Goal: Task Accomplishment & Management: Manage account settings

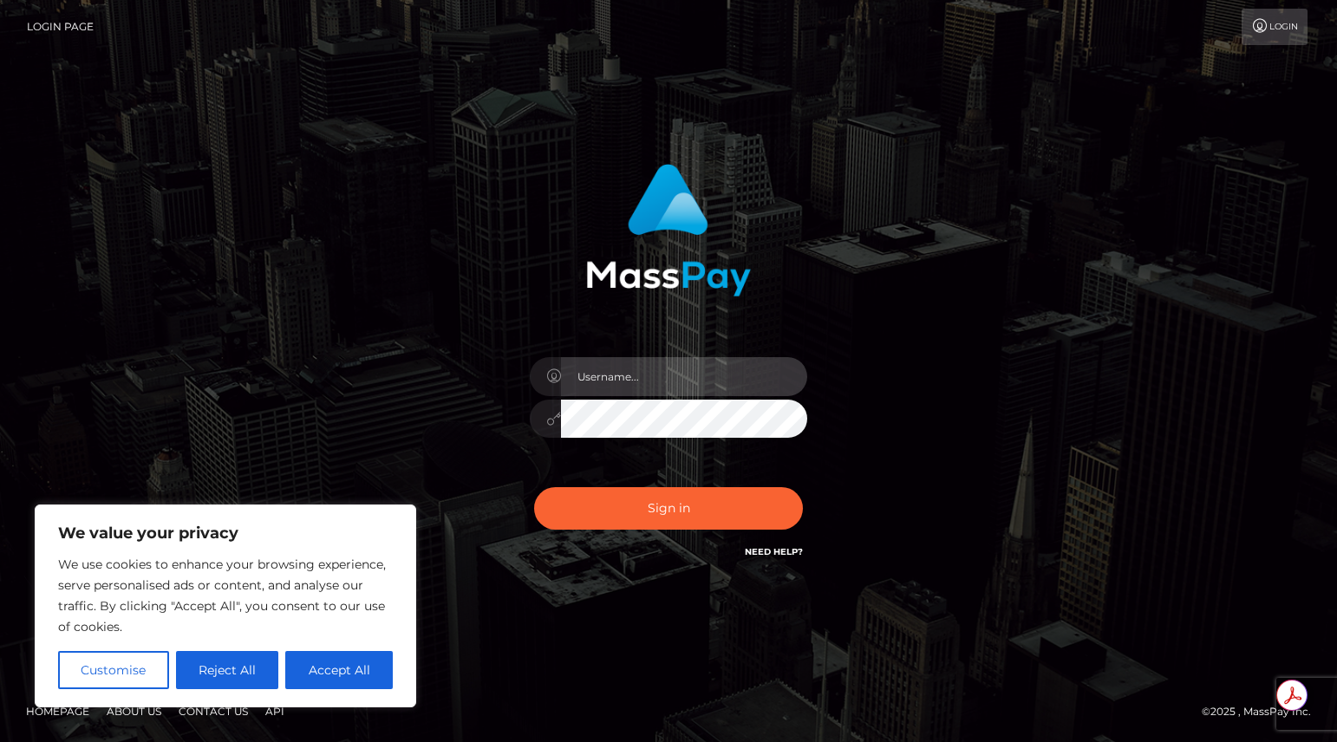
type input "[PERSON_NAME][EMAIL_ADDRESS][DOMAIN_NAME]"
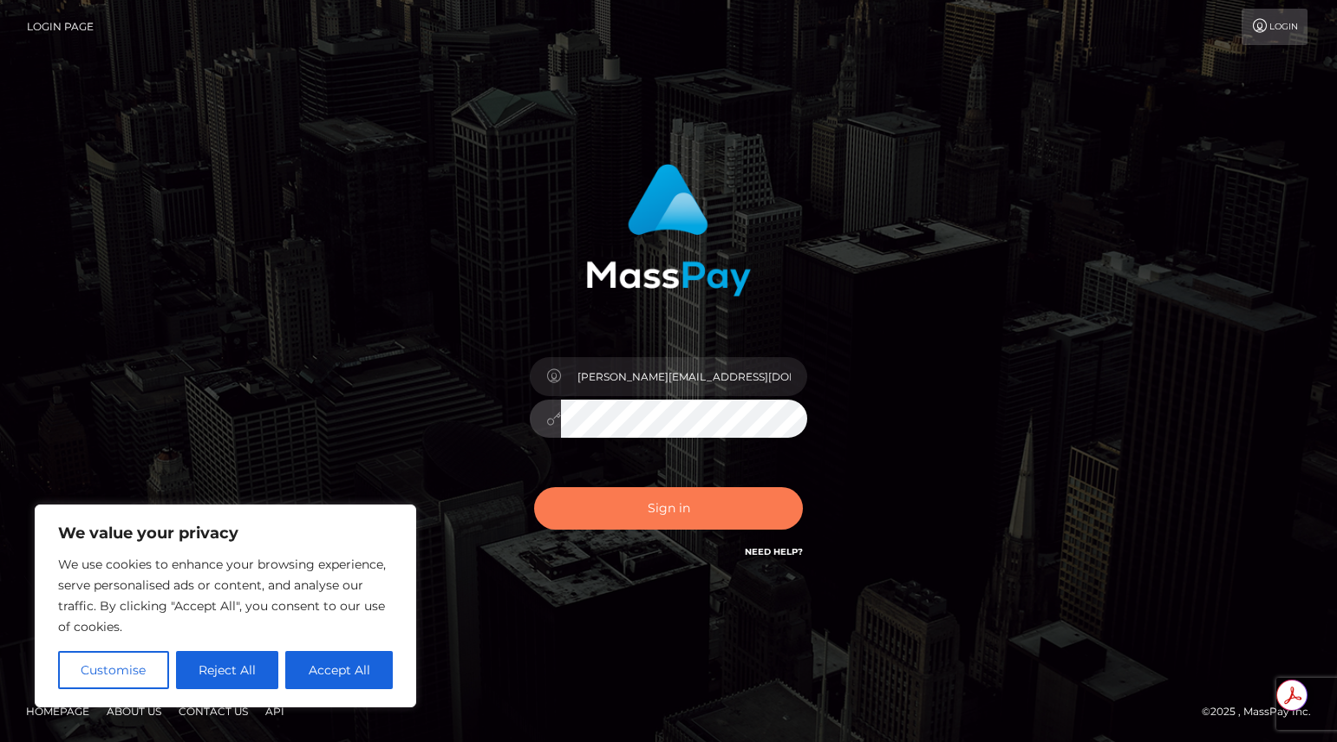
click at [693, 507] on button "Sign in" at bounding box center [668, 508] width 269 height 42
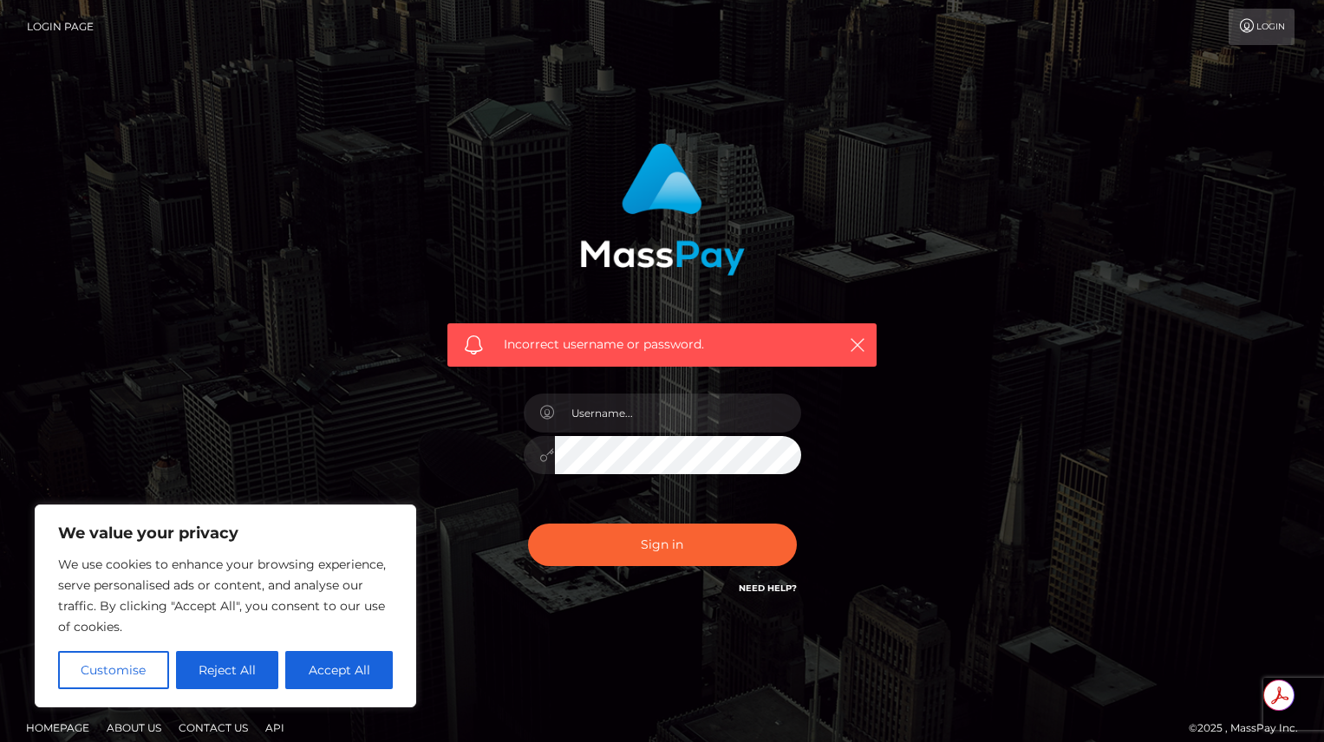
click at [774, 417] on keeper-lock "Open Keeper Popup" at bounding box center [774, 412] width 21 height 21
type input "[PERSON_NAME][EMAIL_ADDRESS][DOMAIN_NAME]"
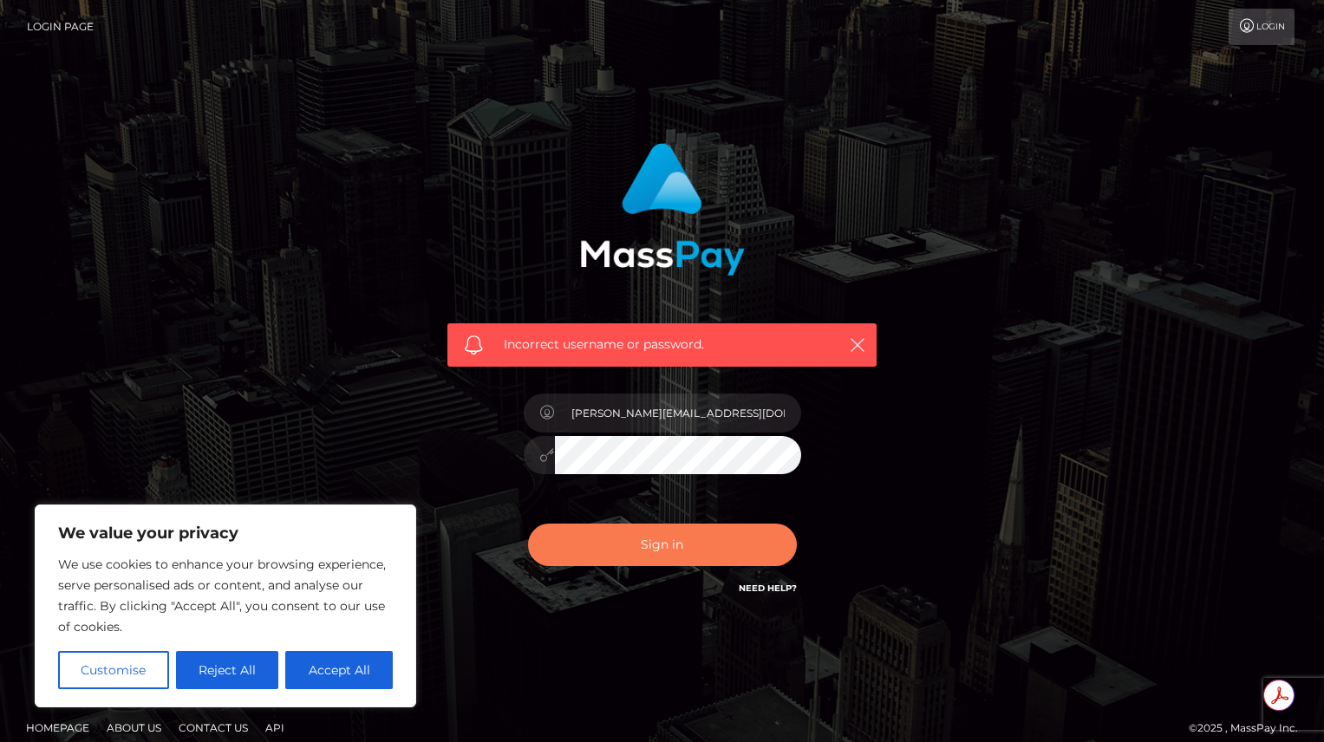
click at [658, 542] on button "Sign in" at bounding box center [662, 545] width 269 height 42
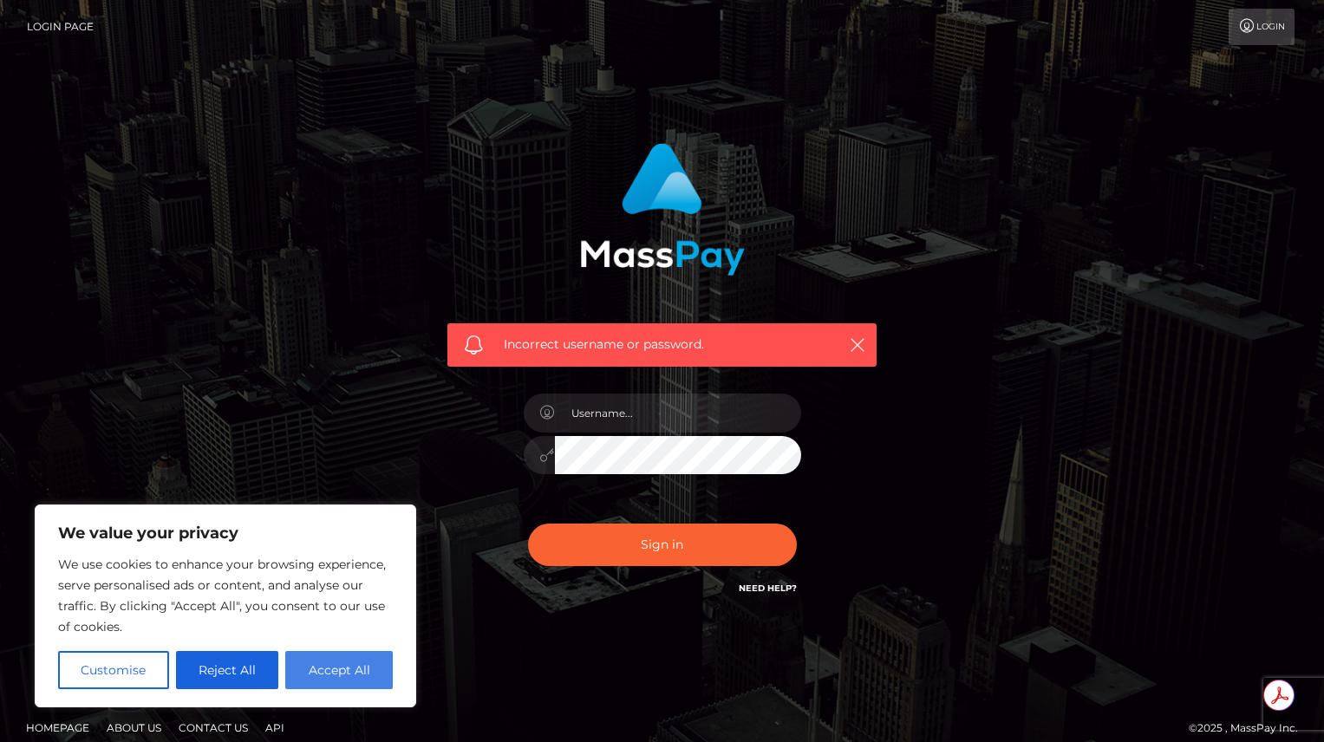
click at [323, 669] on button "Accept All" at bounding box center [339, 670] width 108 height 38
checkbox input "true"
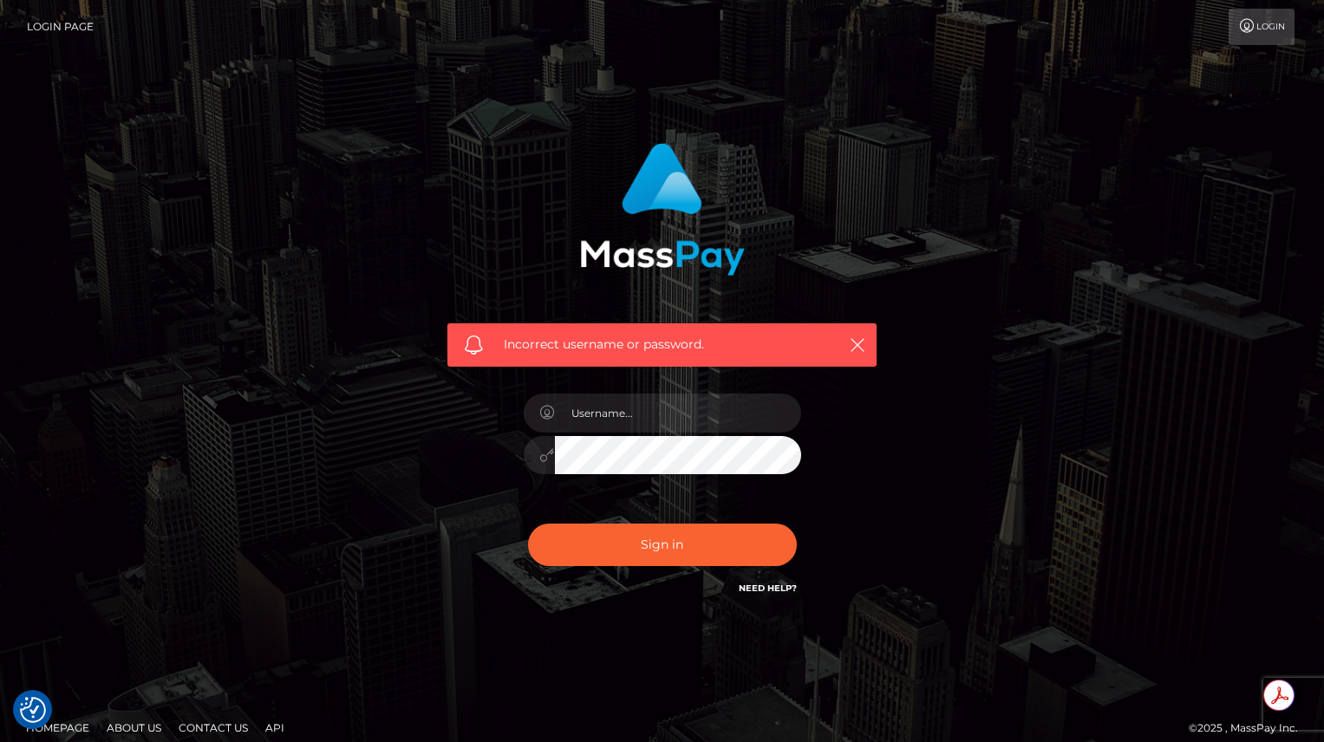
click at [775, 585] on link "Need Help?" at bounding box center [768, 588] width 58 height 11
